Goal: Task Accomplishment & Management: Manage account settings

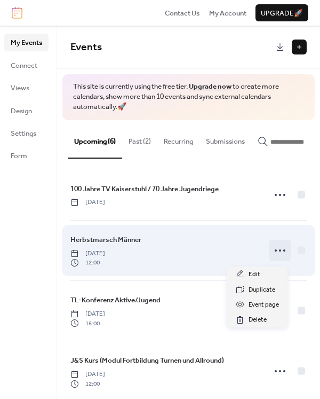
click at [279, 251] on circle at bounding box center [280, 250] width 2 height 2
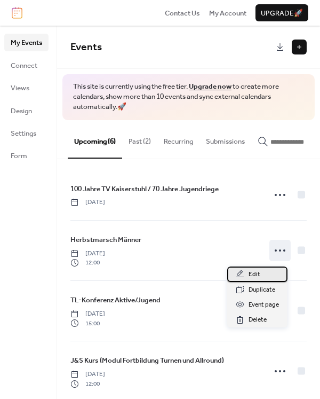
click at [256, 272] on span "Edit" at bounding box center [255, 274] width 12 height 11
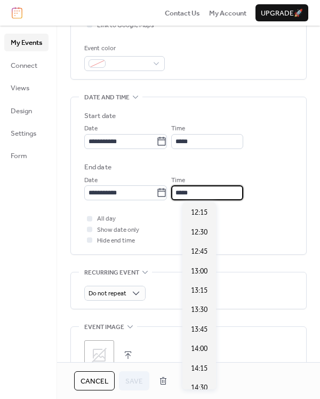
scroll to position [291, 0]
drag, startPoint x: 219, startPoint y: 191, endPoint x: 179, endPoint y: 187, distance: 40.7
click at [179, 187] on div "**********" at bounding box center [188, 188] width 209 height 26
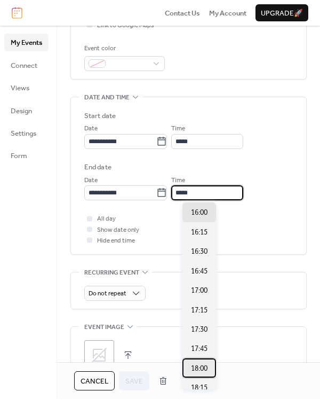
click at [205, 369] on span "18:00" at bounding box center [199, 368] width 17 height 11
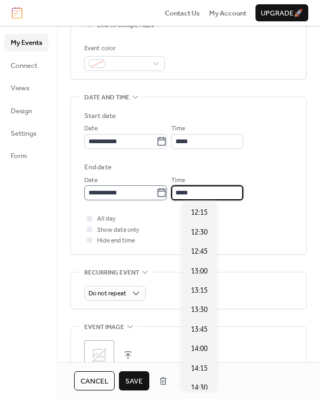
scroll to position [447, 0]
drag, startPoint x: 220, startPoint y: 193, endPoint x: 175, endPoint y: 192, distance: 45.4
click at [175, 192] on div "**********" at bounding box center [188, 188] width 209 height 26
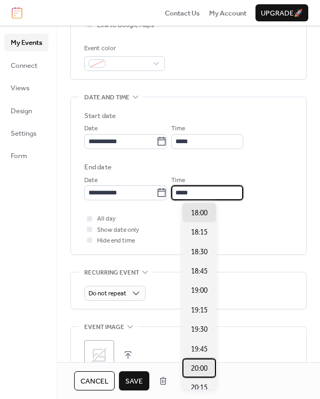
click at [203, 366] on span "20:00" at bounding box center [199, 368] width 17 height 11
type input "*****"
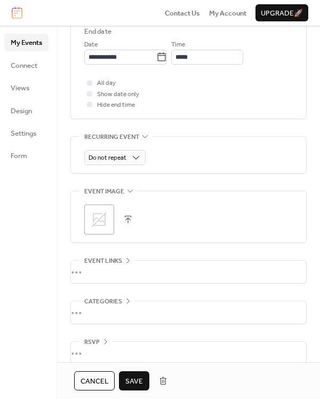
scroll to position [416, 0]
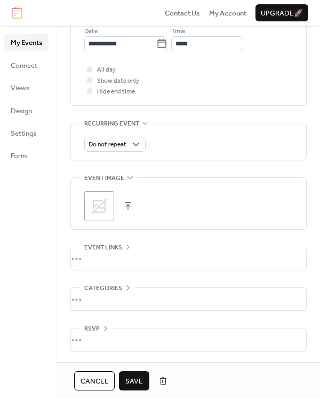
click at [128, 251] on div "•••" at bounding box center [188, 258] width 235 height 22
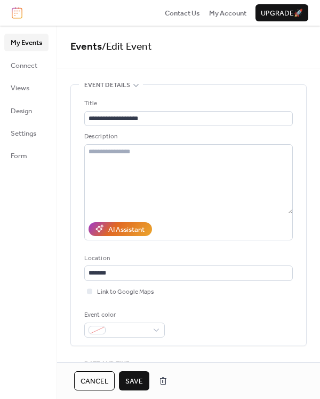
scroll to position [0, 0]
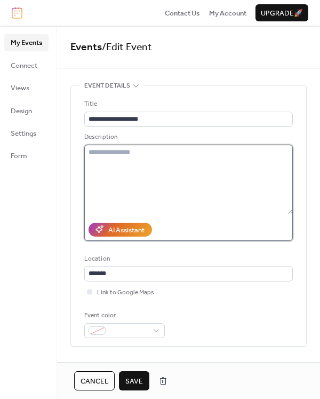
click at [156, 158] on textarea at bounding box center [188, 179] width 209 height 69
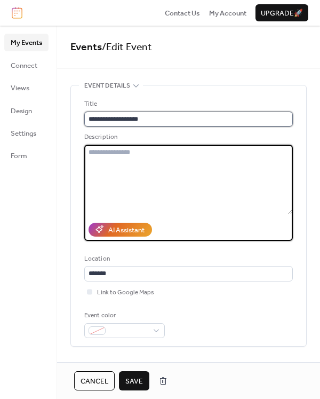
click at [179, 114] on input "**********" at bounding box center [188, 119] width 209 height 15
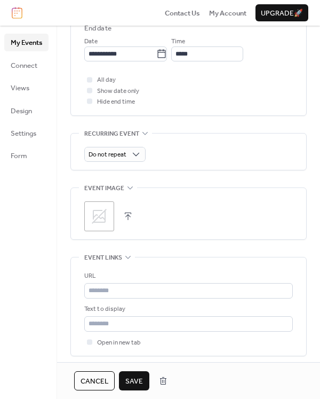
scroll to position [427, 0]
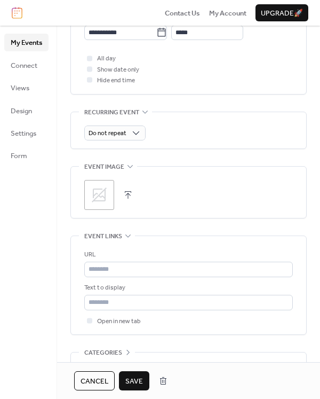
type input "**********"
click at [128, 195] on button "button" at bounding box center [128, 194] width 15 height 15
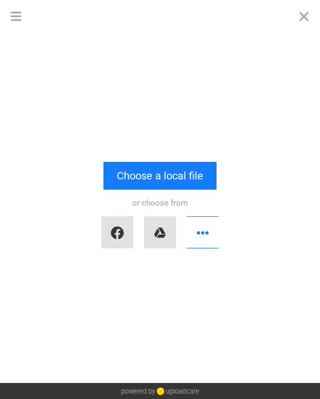
scroll to position [0, 0]
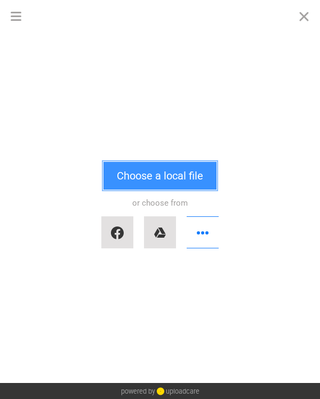
click at [191, 183] on button "Choose a local file" at bounding box center [160, 176] width 113 height 28
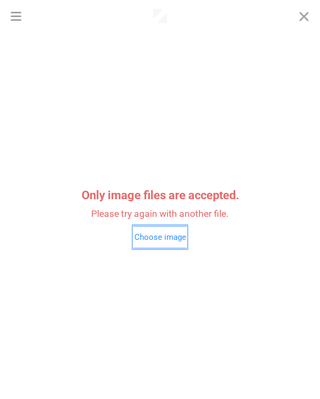
click at [151, 235] on button "Choose image" at bounding box center [159, 237] width 53 height 22
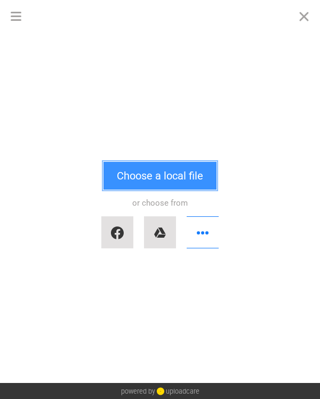
click at [175, 173] on button "Choose a local file" at bounding box center [160, 176] width 113 height 28
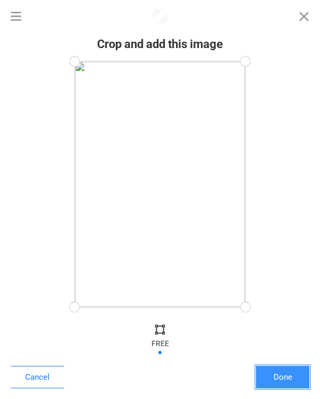
click at [273, 381] on button "Done" at bounding box center [282, 377] width 53 height 22
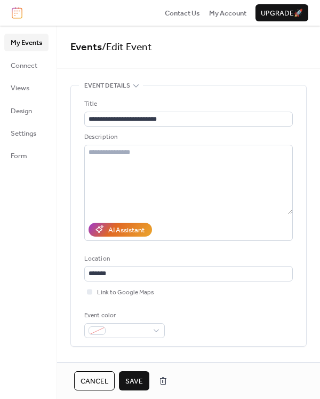
scroll to position [428, 0]
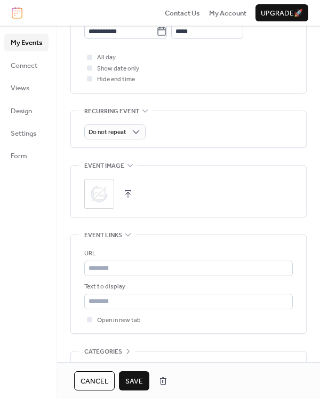
click at [135, 383] on span "Save" at bounding box center [134, 381] width 18 height 11
